Goal: Understand process/instructions: Learn how to perform a task or action

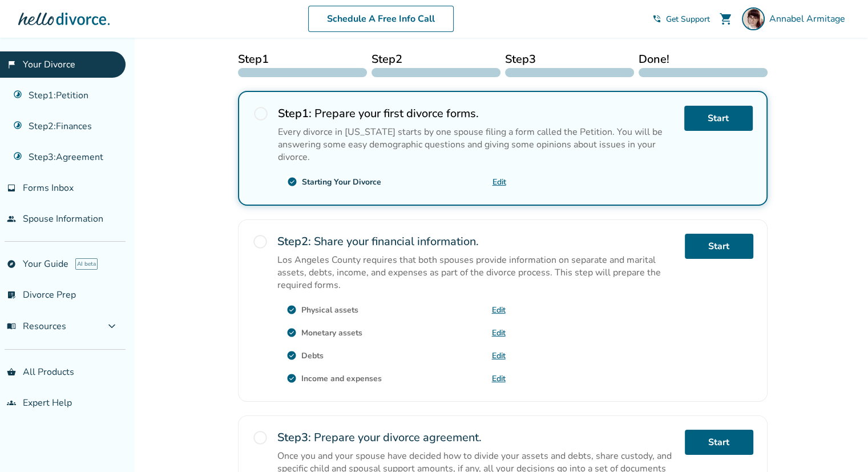
scroll to position [228, 0]
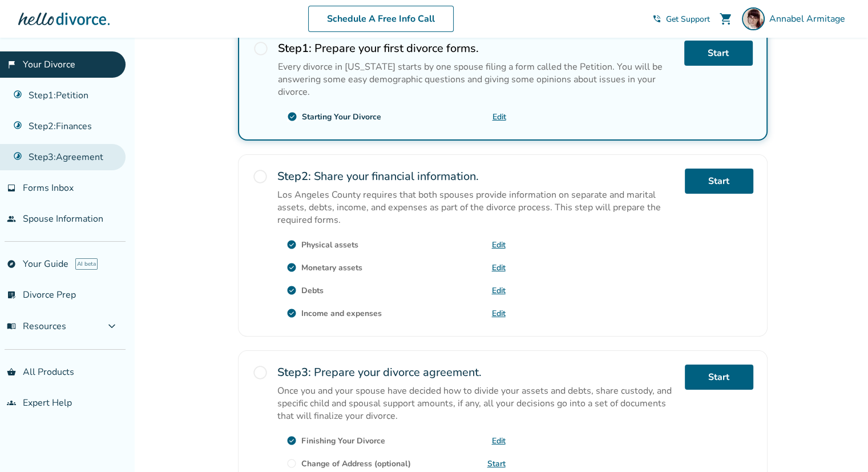
click at [83, 164] on link "Step 3 : Agreement" at bounding box center [63, 157] width 126 height 26
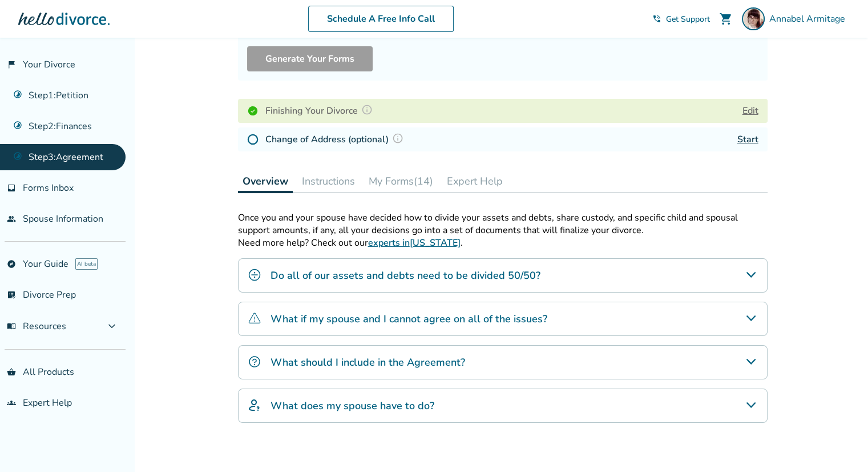
scroll to position [214, 0]
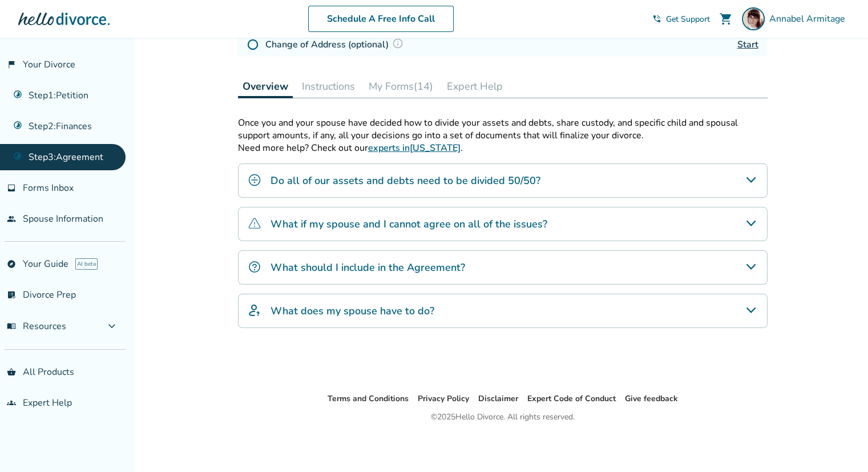
click at [333, 82] on button "Instructions" at bounding box center [328, 86] width 62 height 23
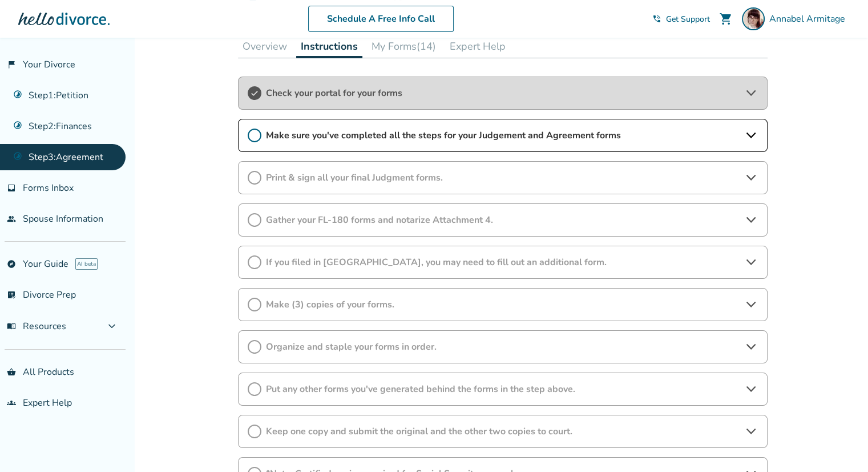
scroll to position [271, 0]
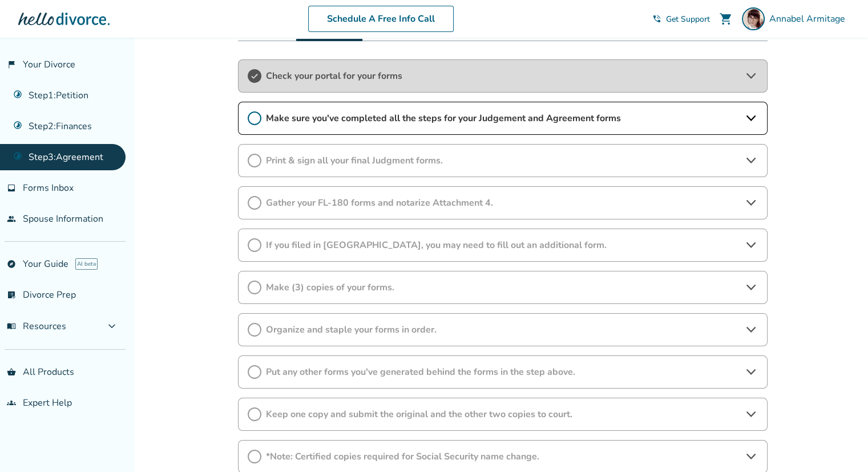
click at [505, 126] on div "Make sure you've completed all the steps for your Judgement and Agreement forms" at bounding box center [503, 118] width 530 height 33
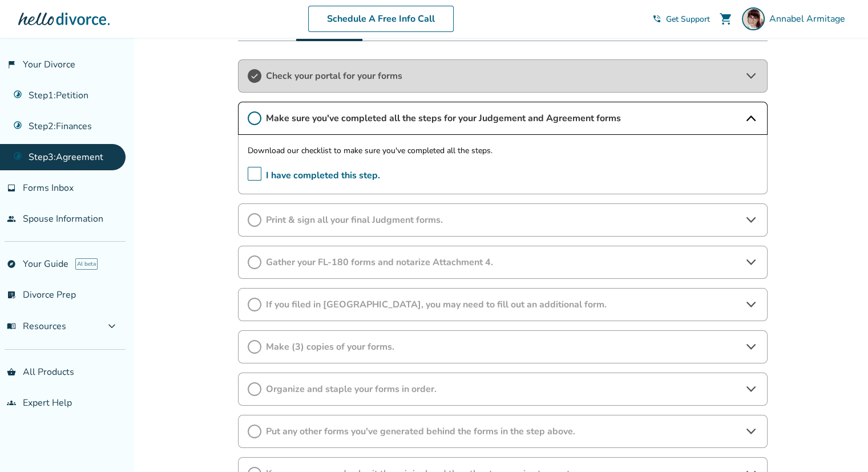
click at [371, 216] on span "Print & sign all your final Judgment forms." at bounding box center [503, 220] width 474 height 13
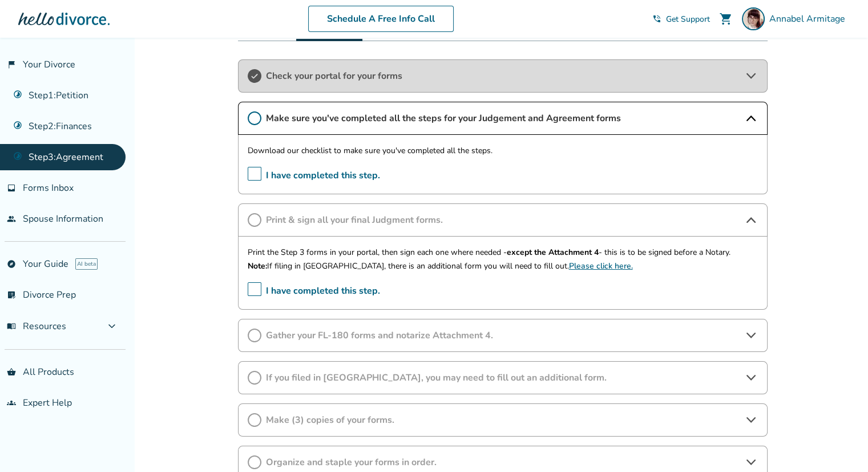
click at [249, 176] on span "I have completed this step." at bounding box center [314, 176] width 132 height 18
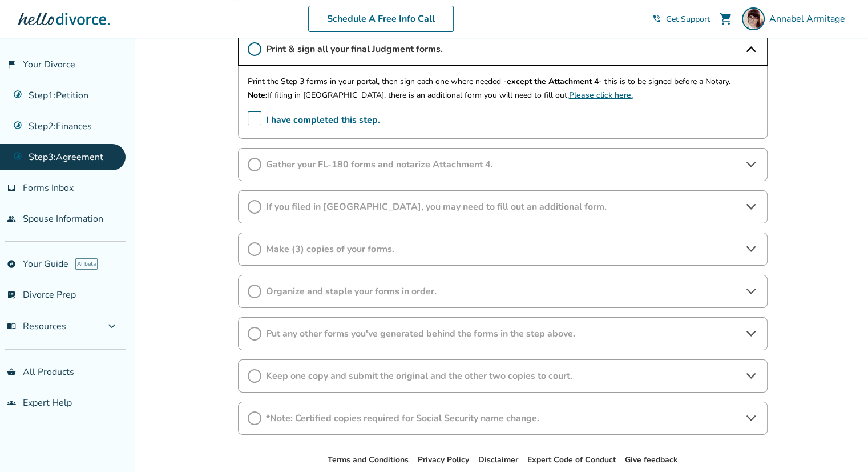
scroll to position [442, 0]
drag, startPoint x: 255, startPoint y: 116, endPoint x: 263, endPoint y: 159, distance: 43.6
click at [255, 117] on span "I have completed this step." at bounding box center [314, 120] width 132 height 18
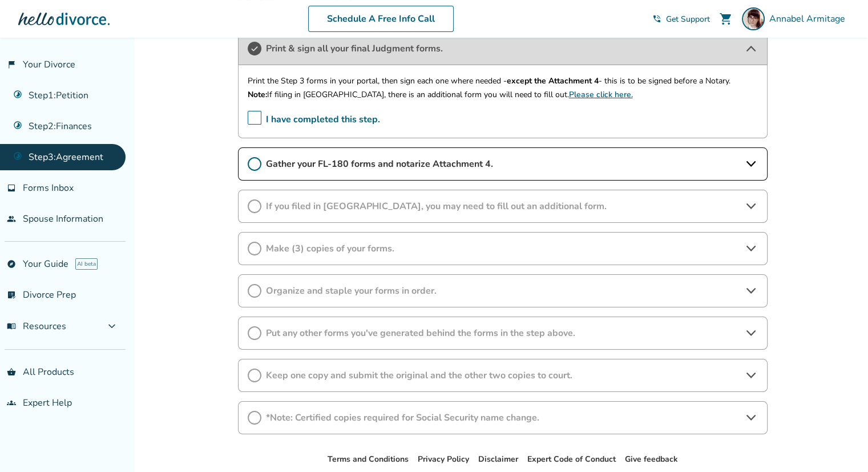
click at [410, 171] on div "Gather your FL-180 forms and notarize Attachment 4." at bounding box center [503, 163] width 530 height 33
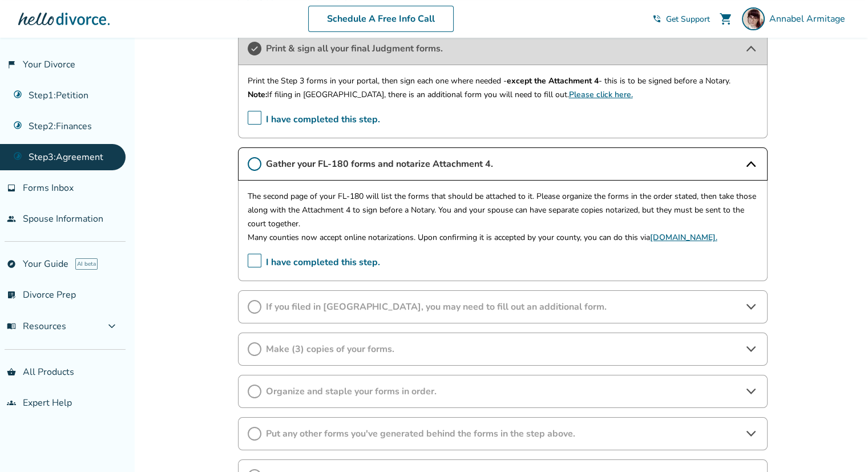
scroll to position [500, 0]
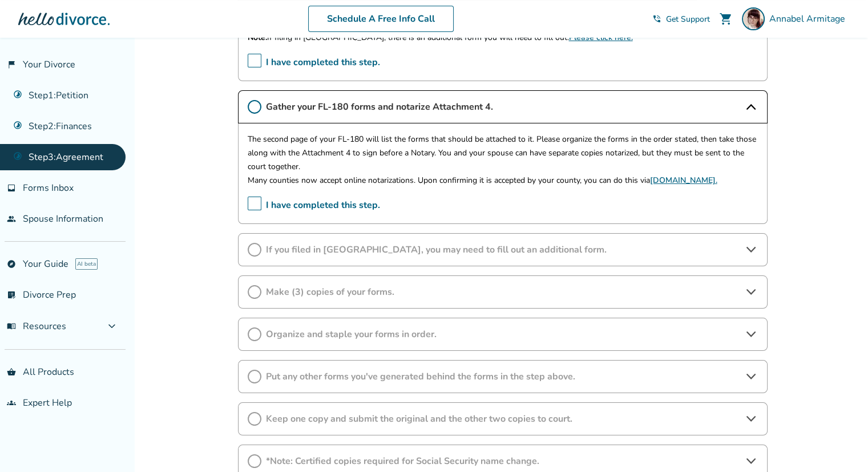
click at [310, 332] on span "Organize and staple your forms in order." at bounding box center [503, 334] width 474 height 13
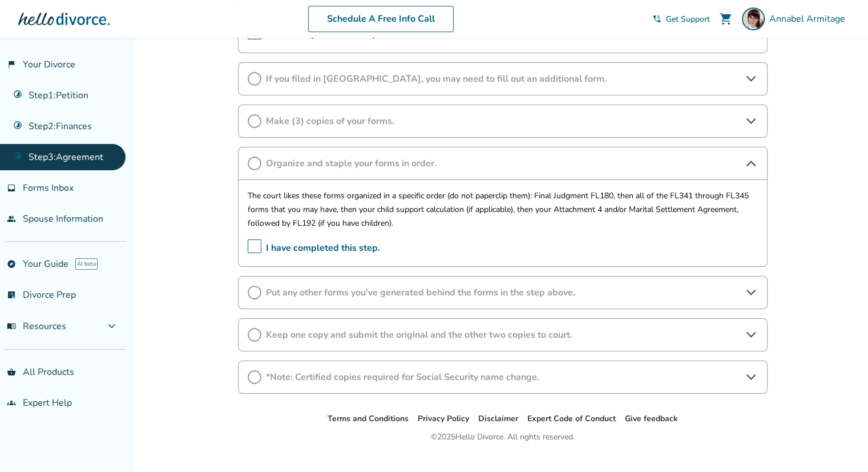
scroll to position [671, 0]
click at [421, 293] on span "Put any other forms you've generated behind the forms in the step above." at bounding box center [503, 291] width 474 height 13
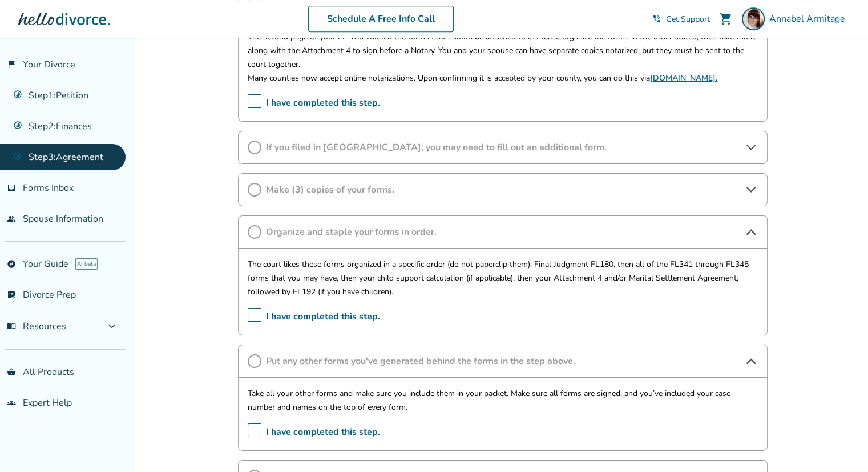
scroll to position [557, 0]
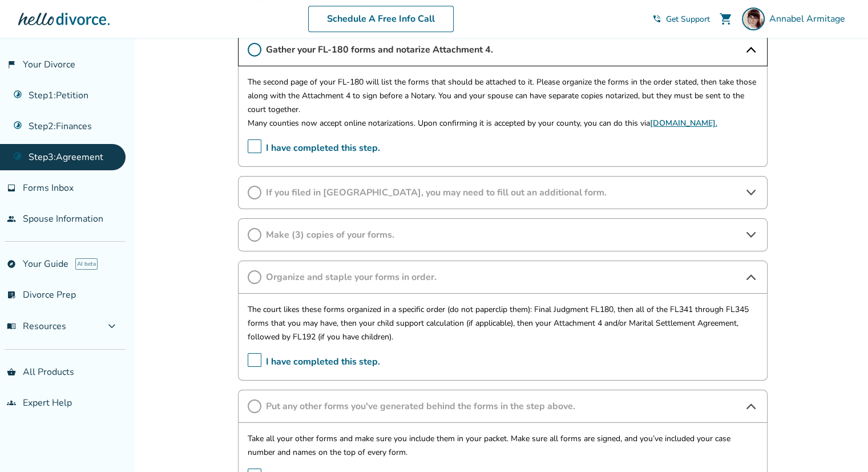
click at [253, 146] on span "I have completed this step." at bounding box center [314, 148] width 132 height 18
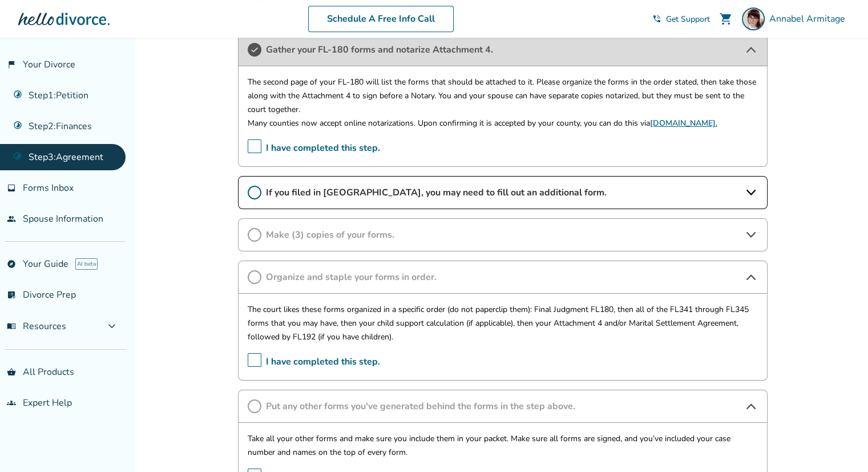
click at [328, 243] on div "Make (3) copies of your forms." at bounding box center [503, 234] width 530 height 33
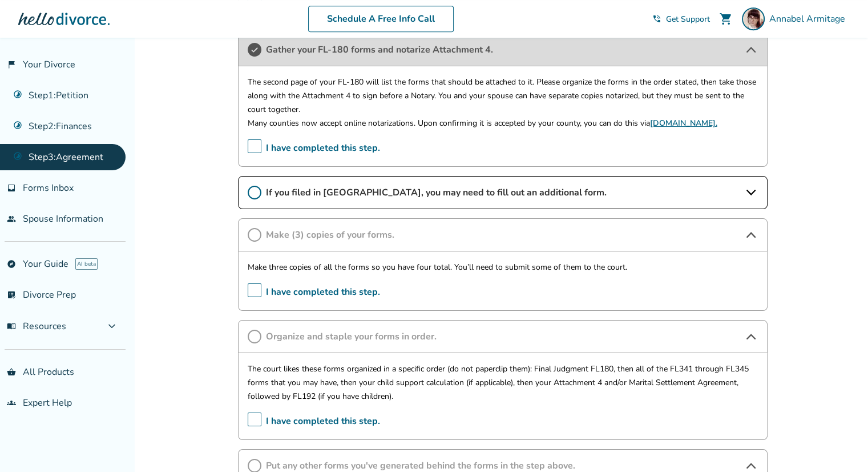
click at [249, 189] on icon at bounding box center [255, 193] width 14 height 14
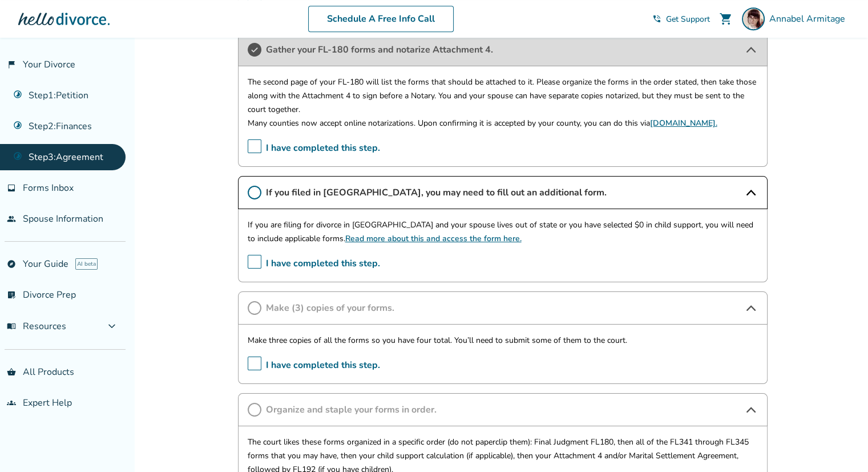
drag, startPoint x: 256, startPoint y: 263, endPoint x: 231, endPoint y: 252, distance: 27.4
click at [256, 263] on span "I have completed this step." at bounding box center [314, 264] width 132 height 18
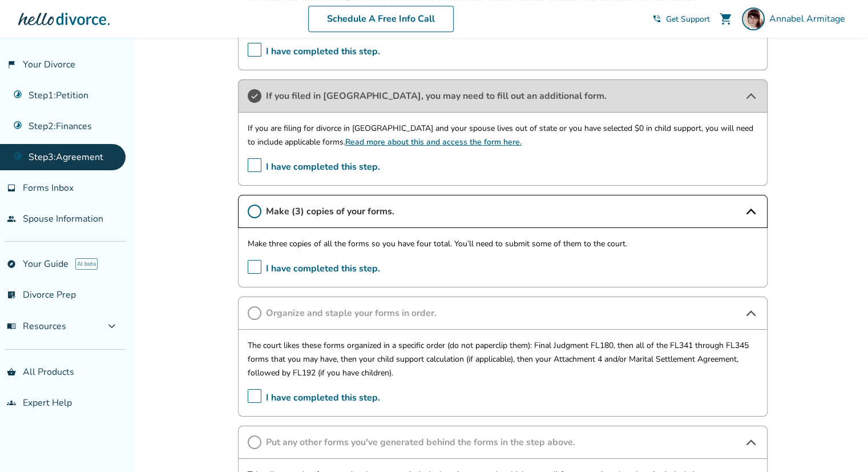
scroll to position [671, 0]
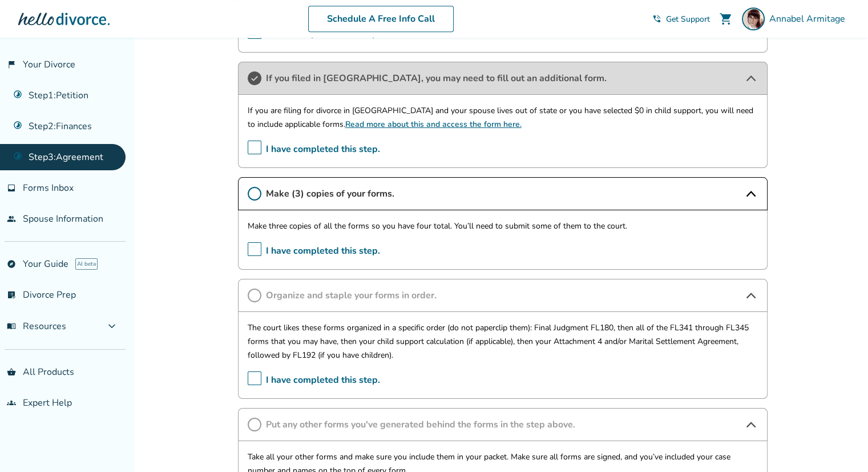
click at [253, 151] on span "I have completed this step." at bounding box center [314, 149] width 132 height 18
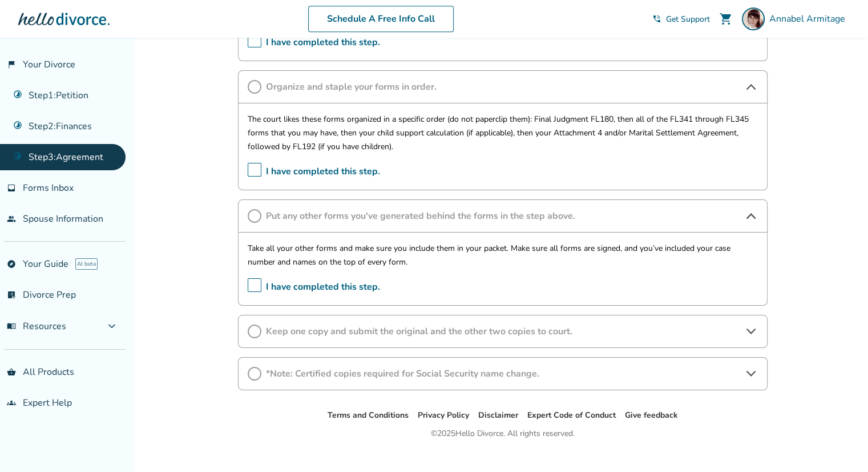
scroll to position [893, 0]
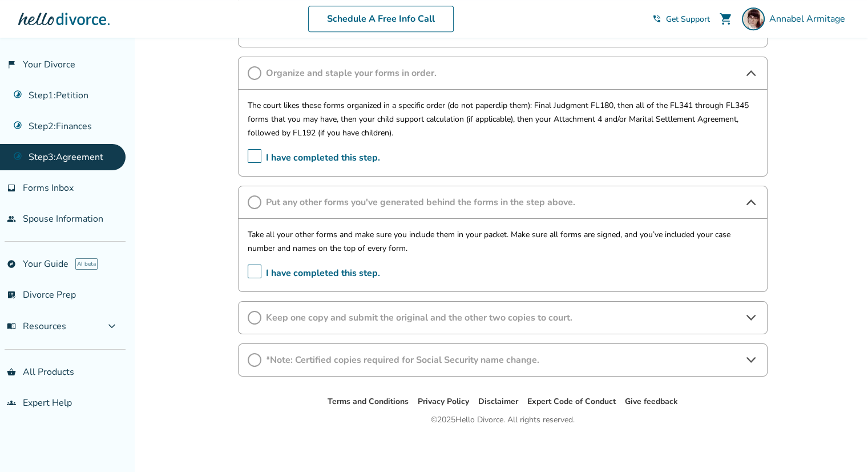
click at [397, 359] on span "*Note: Certified copies required for Social Security name change." at bounding box center [503, 359] width 474 height 13
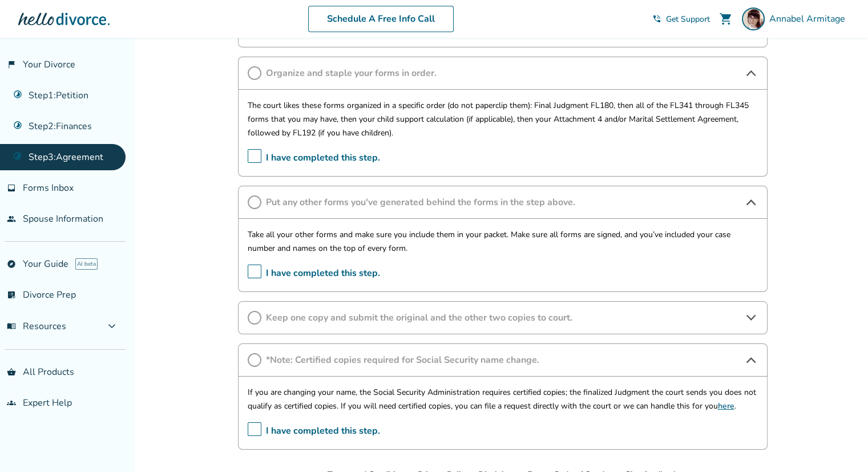
click at [397, 359] on span "*Note: Certified copies required for Social Security name change." at bounding box center [503, 359] width 474 height 13
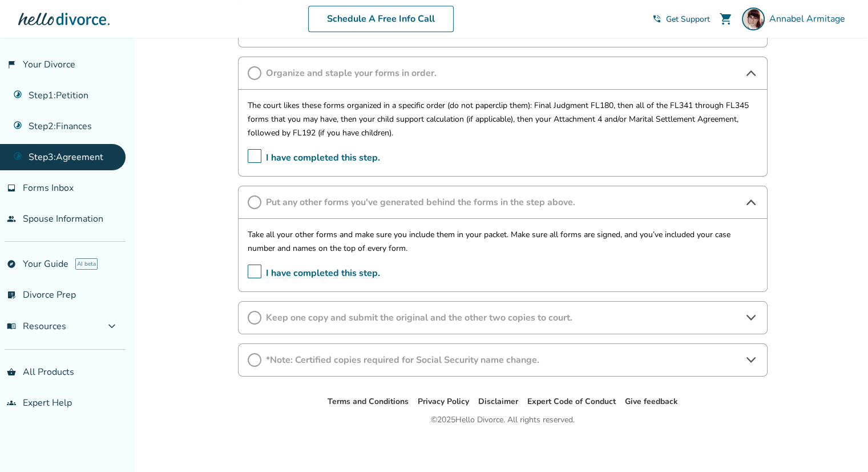
click at [409, 317] on span "Keep one copy and submit the original and the other two copies to court." at bounding box center [503, 317] width 474 height 13
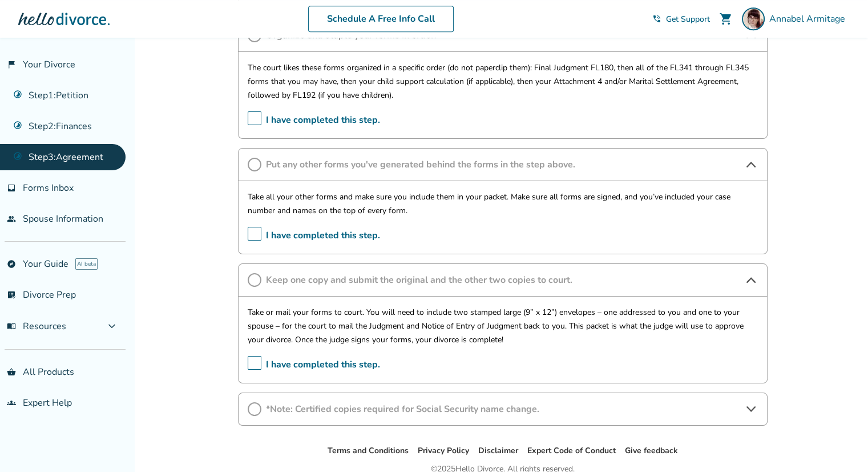
scroll to position [950, 0]
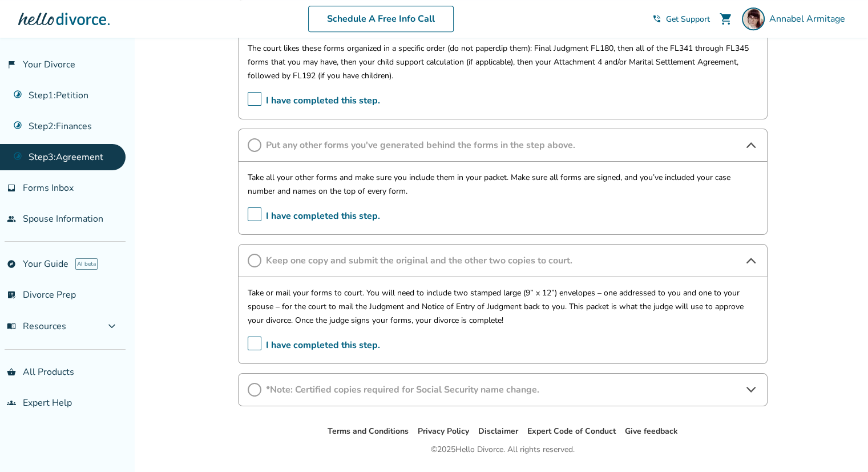
click at [337, 441] on div "Terms and Conditions Privacy Policy Disclaimer Expert Code of Conduct Give feed…" at bounding box center [502, 464] width 731 height 80
